Goal: Task Accomplishment & Management: Manage account settings

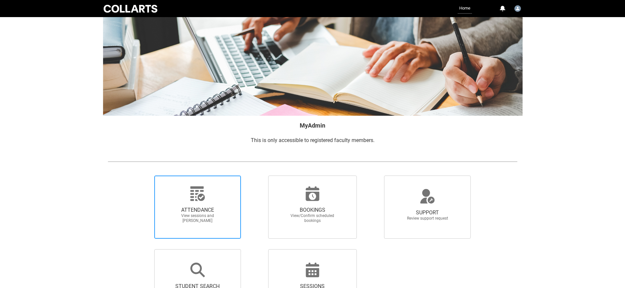
click at [192, 207] on span "ATTENDANCE" at bounding box center [198, 210] width 58 height 7
click at [143, 175] on input "ATTENDANCE View sessions and [PERSON_NAME]" at bounding box center [143, 175] width 0 height 0
radio input "true"
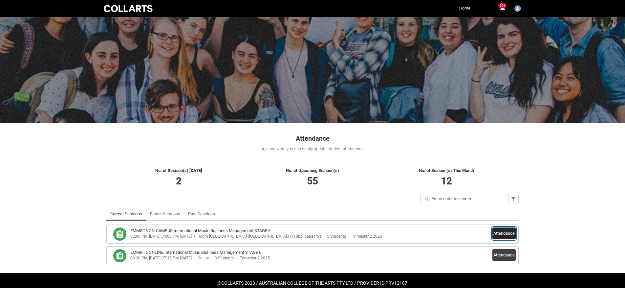
click at [504, 231] on button "Attendance" at bounding box center [503, 233] width 23 height 12
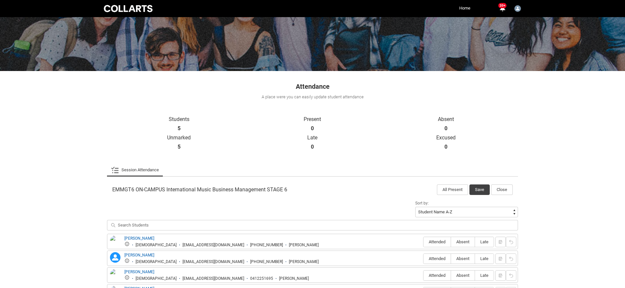
scroll to position [119, 0]
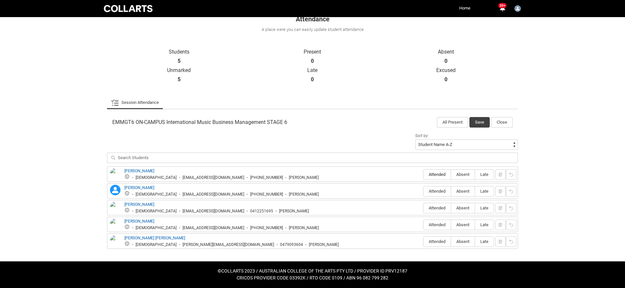
click at [432, 175] on span "Attended" at bounding box center [437, 174] width 27 height 5
click at [424, 174] on input "Attended" at bounding box center [423, 174] width 0 height 0
type lightning-radio-group "Attended"
radio input "true"
click at [433, 188] on span "Attended" at bounding box center [437, 190] width 27 height 5
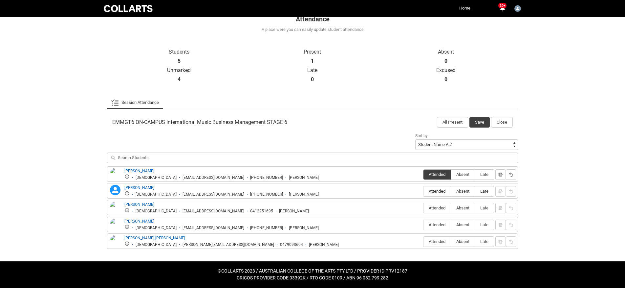
click at [424, 191] on input "Attended" at bounding box center [423, 191] width 0 height 0
type lightning-radio-group "Attended"
radio input "true"
click at [433, 203] on label "Attended" at bounding box center [437, 208] width 27 height 10
click at [424, 207] on input "Attended" at bounding box center [423, 207] width 0 height 0
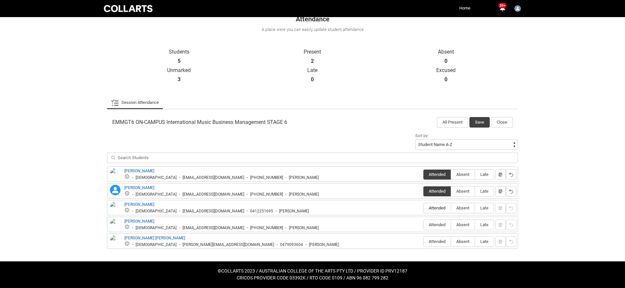
type lightning-radio-group "Attended"
radio input "true"
click at [433, 226] on span "Attended" at bounding box center [437, 224] width 27 height 5
click at [424, 225] on input "Attended" at bounding box center [423, 224] width 0 height 0
type lightning-radio-group "Attended"
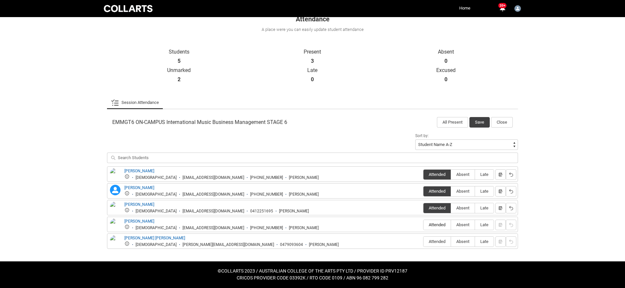
radio input "true"
click at [437, 245] on label "Attended" at bounding box center [437, 241] width 27 height 10
click at [424, 241] on input "Attended" at bounding box center [423, 241] width 0 height 0
type lightning-radio-group "Attended"
radio input "true"
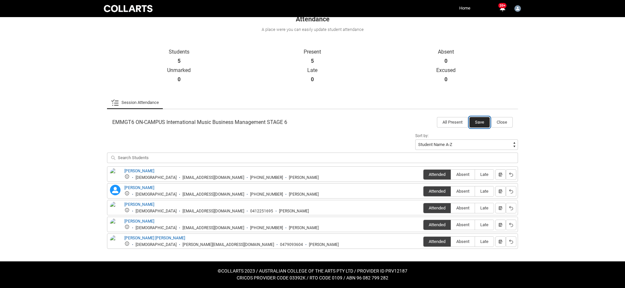
click at [482, 122] on button "Save" at bounding box center [479, 122] width 20 height 11
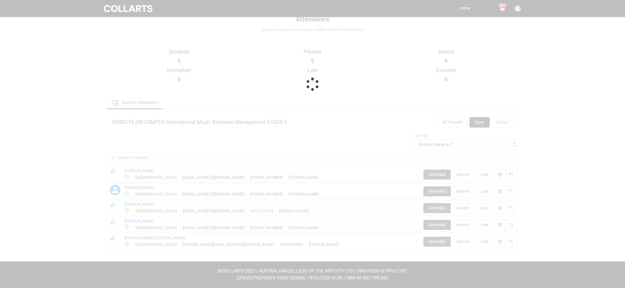
scroll to position [12, 0]
